Goal: Information Seeking & Learning: Learn about a topic

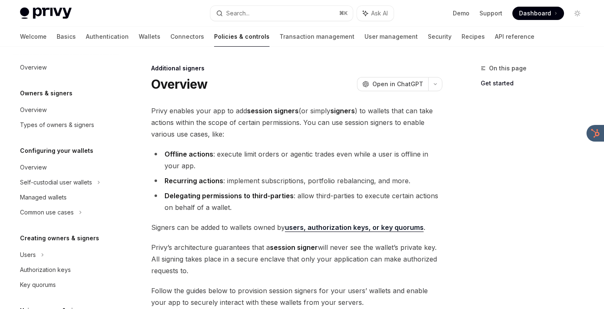
scroll to position [225, 0]
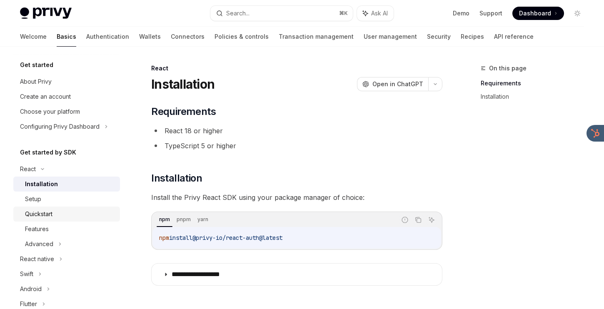
click at [116, 208] on link "Quickstart" at bounding box center [66, 214] width 107 height 15
type textarea "*"
